Goal: Information Seeking & Learning: Learn about a topic

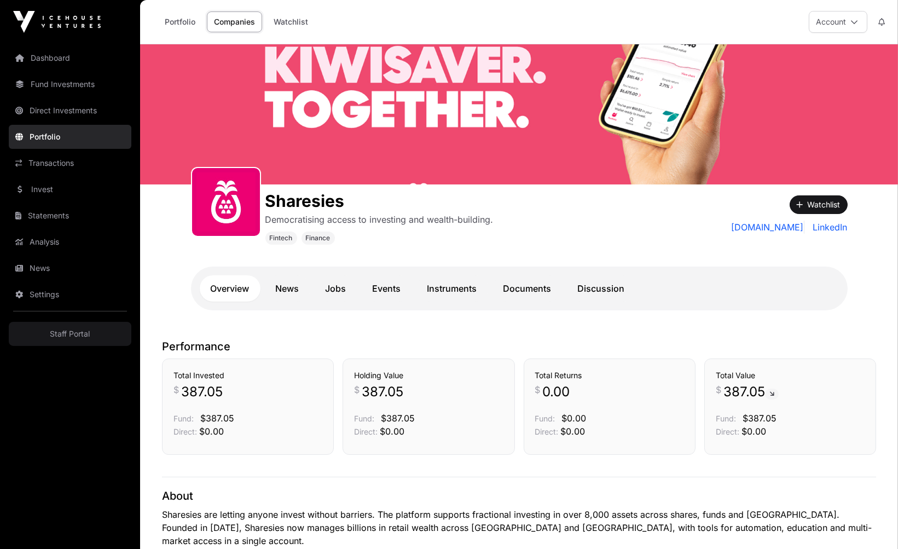
click at [296, 21] on link "Watchlist" at bounding box center [291, 21] width 49 height 21
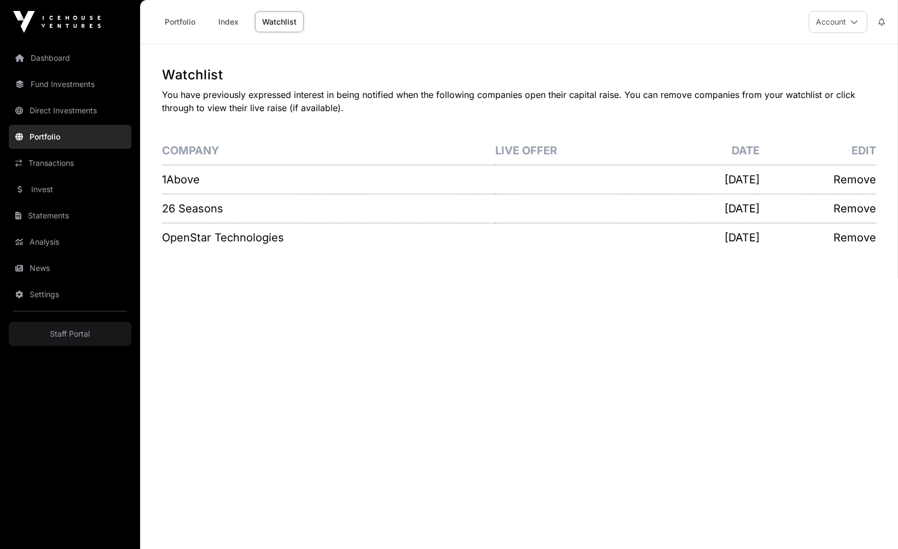
click at [224, 15] on link "Index" at bounding box center [229, 21] width 44 height 21
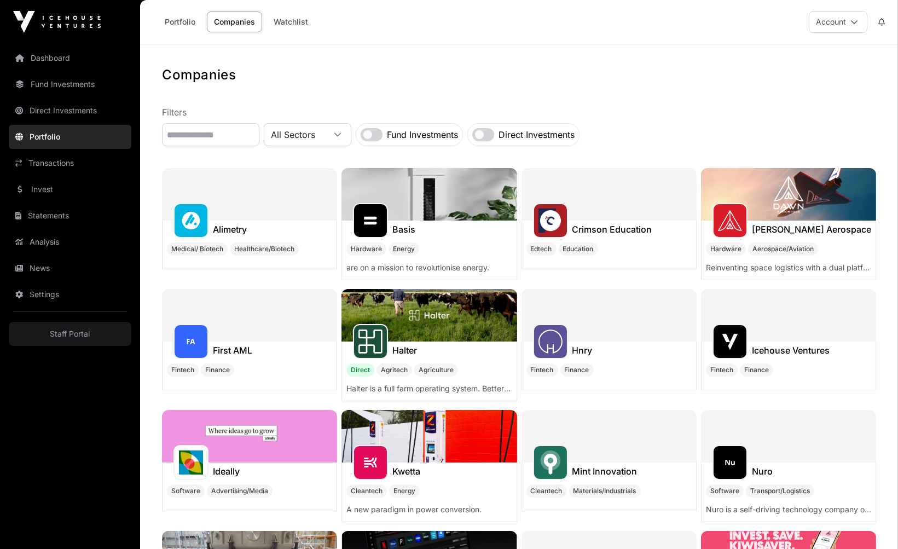
click at [373, 219] on img at bounding box center [371, 221] width 24 height 24
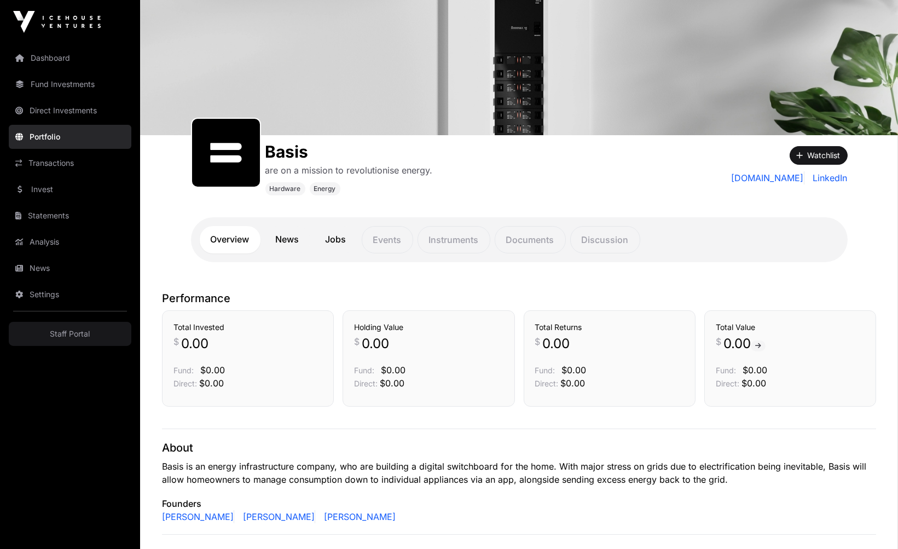
scroll to position [52, 0]
